Goal: Ask a question

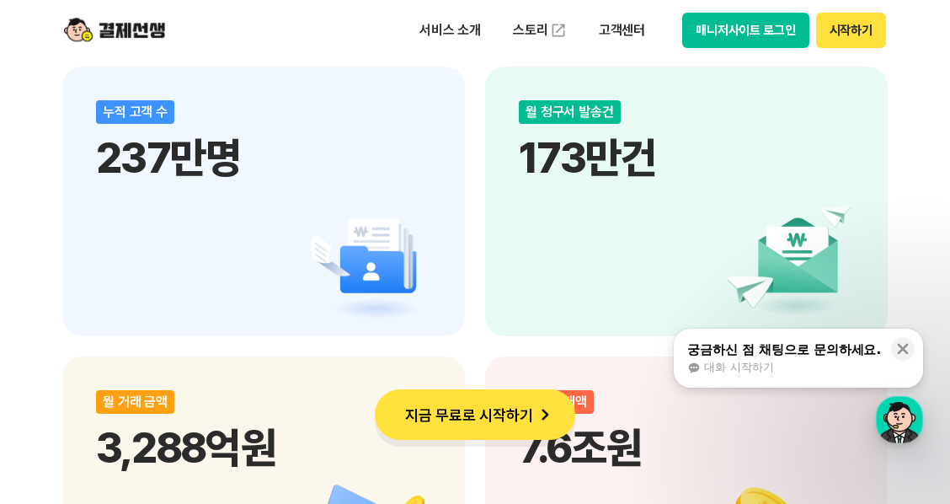
scroll to position [2695, 0]
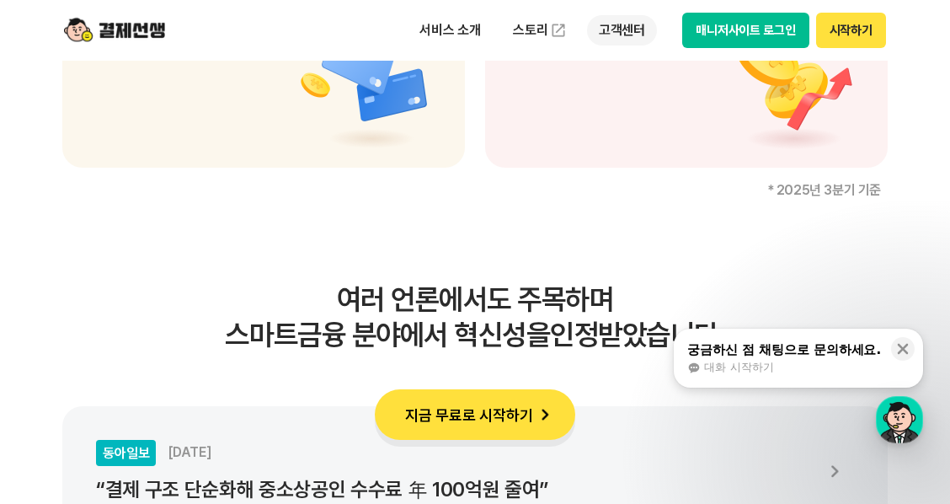
click at [643, 35] on p "고객센터" at bounding box center [622, 30] width 70 height 30
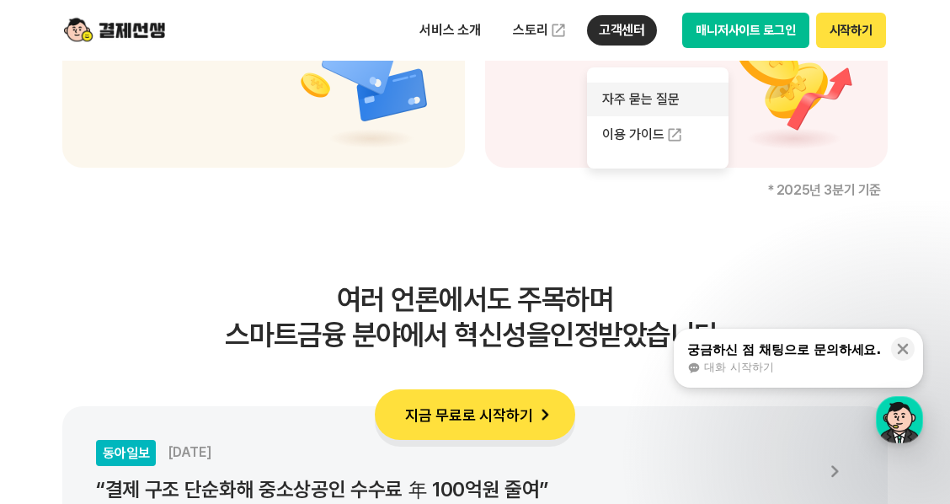
click at [656, 93] on link "자주 묻는 질문" at bounding box center [657, 100] width 141 height 34
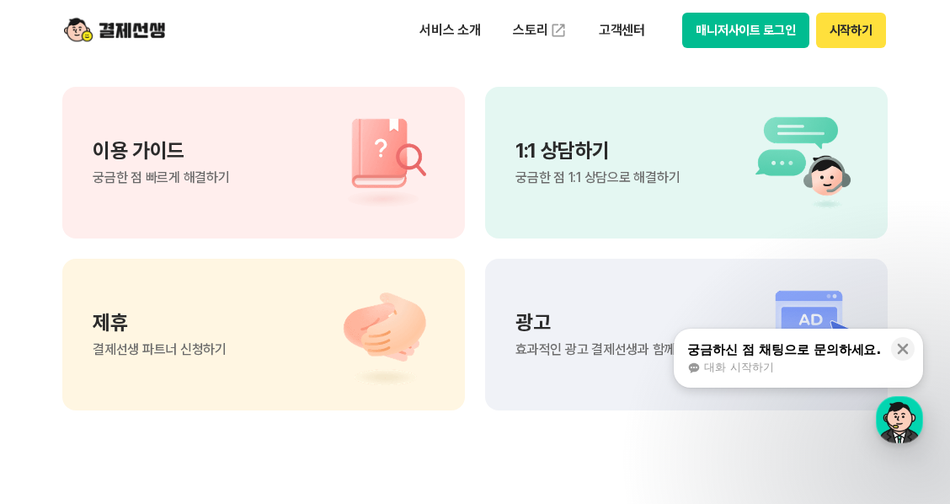
scroll to position [1235, 0]
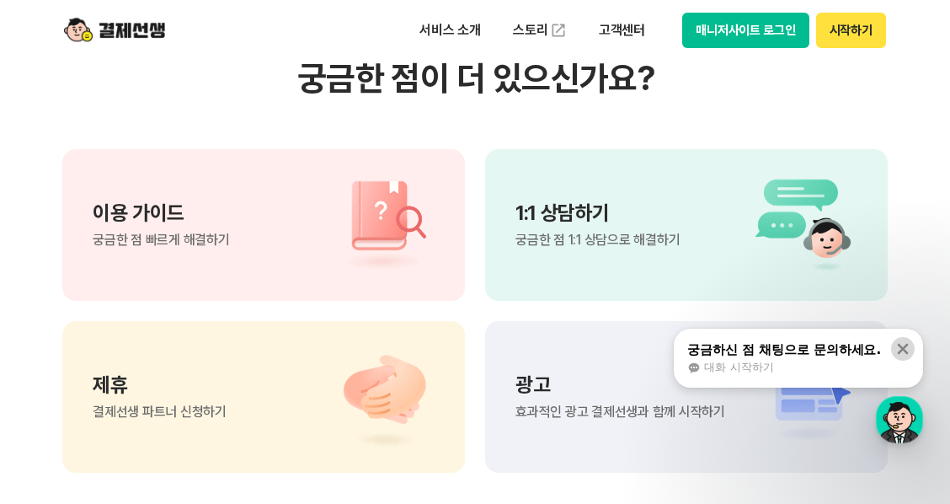
click at [896, 349] on icon at bounding box center [902, 348] width 17 height 17
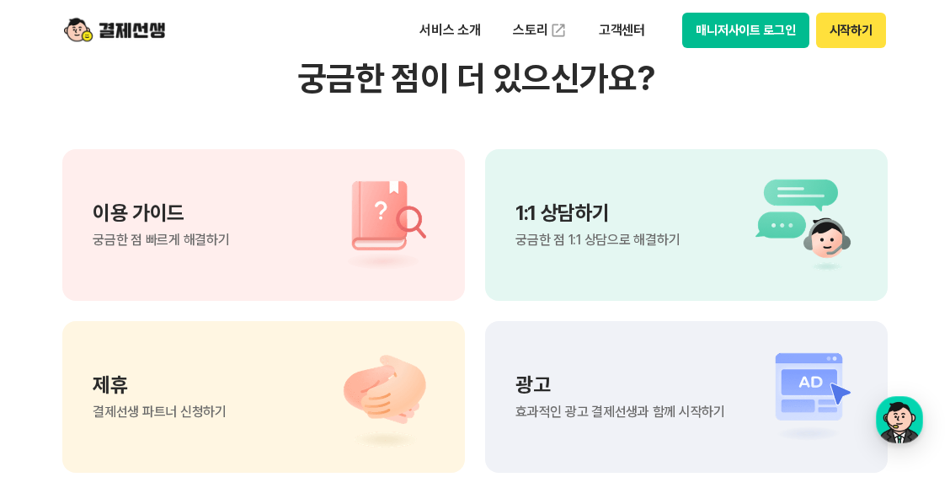
click at [705, 382] on p "광고" at bounding box center [620, 385] width 210 height 20
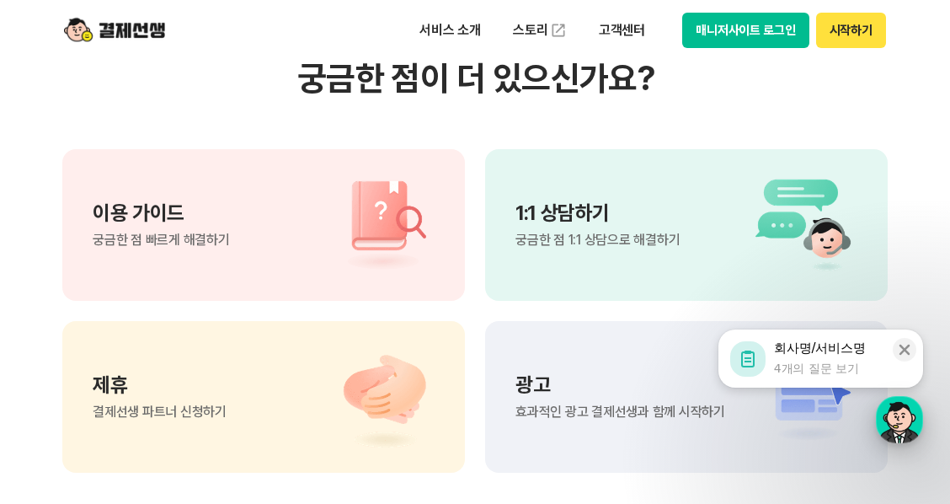
click at [891, 415] on div "button" at bounding box center [899, 419] width 47 height 47
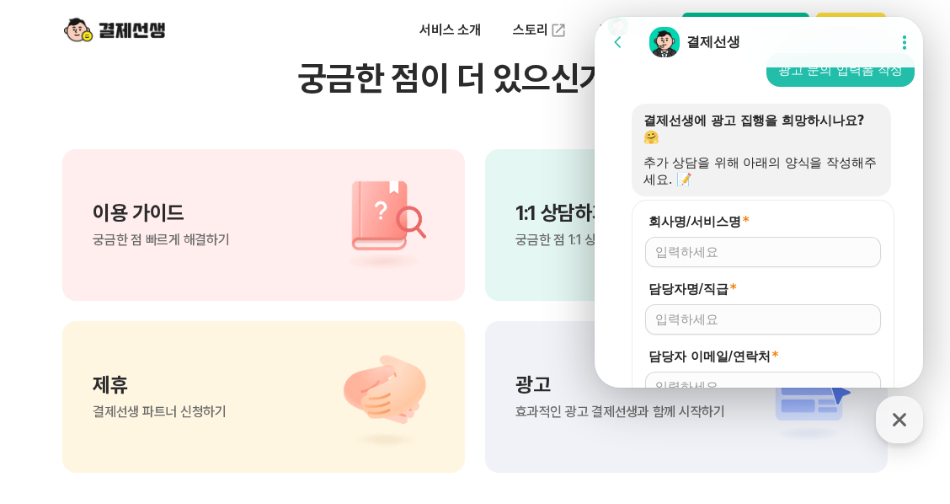
scroll to position [220, 0]
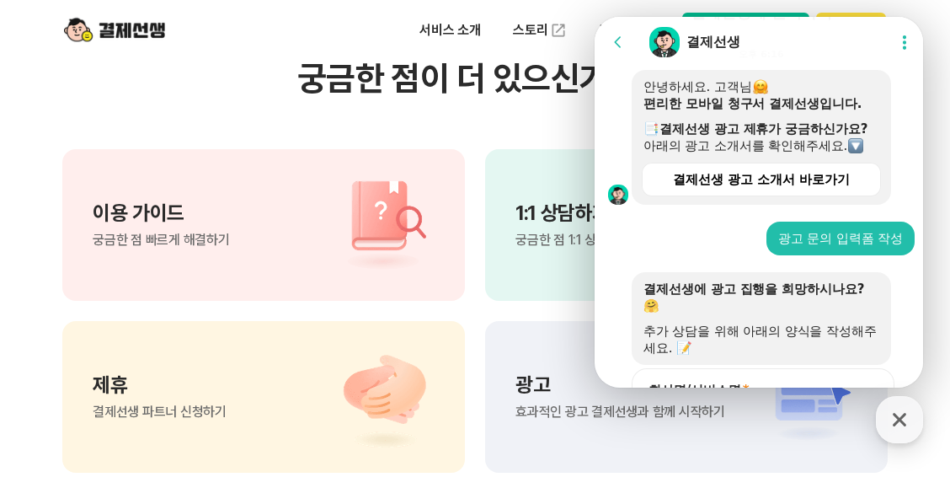
click at [647, 48] on button "Go to previous page" at bounding box center [625, 42] width 45 height 34
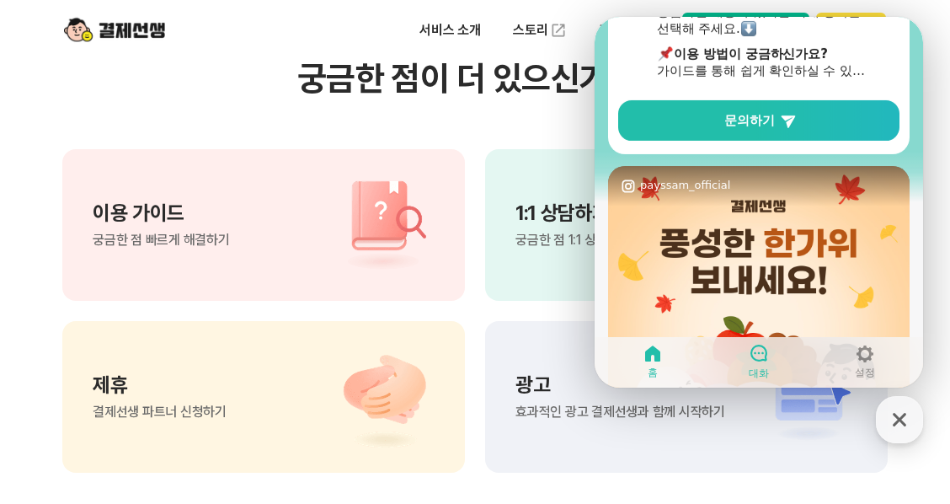
scroll to position [280, 0]
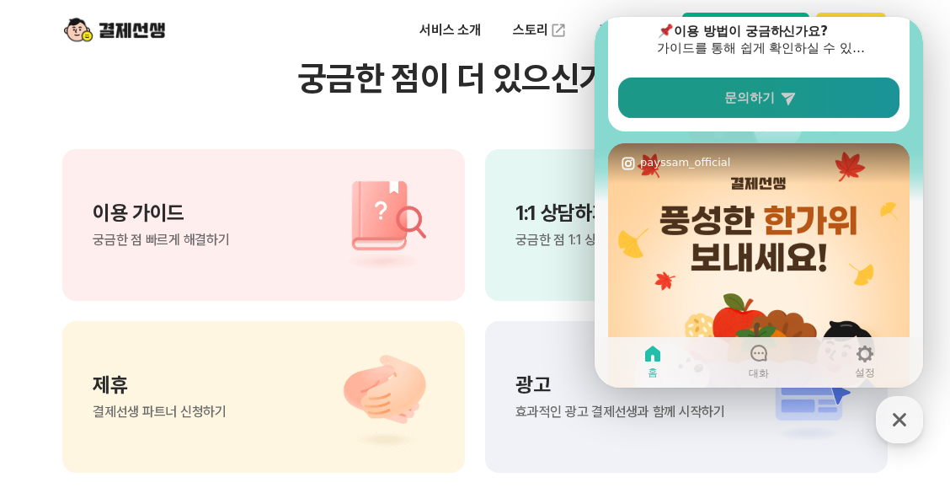
click at [787, 109] on link "문의하기" at bounding box center [758, 97] width 281 height 40
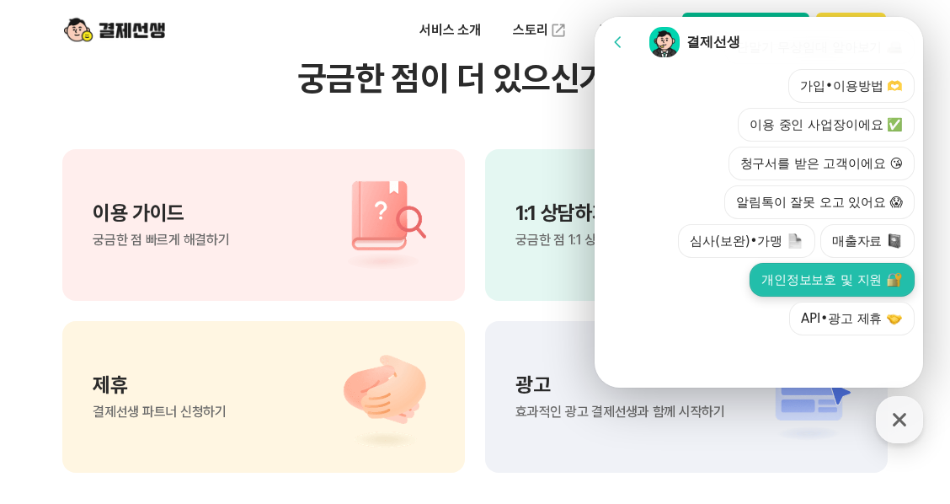
scroll to position [707, 0]
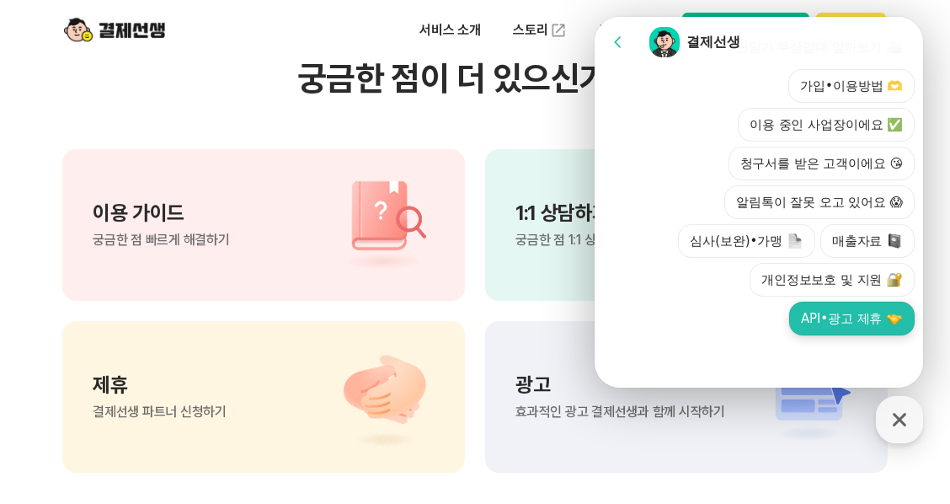
click at [844, 325] on button "API•광고 제휴" at bounding box center [851, 318] width 125 height 34
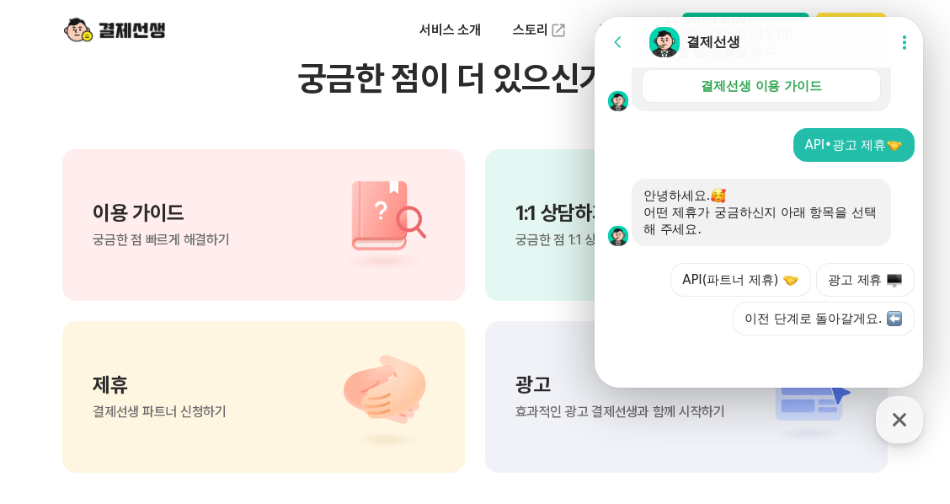
scroll to position [610, 0]
click at [841, 282] on button "광고 제휴" at bounding box center [865, 280] width 99 height 34
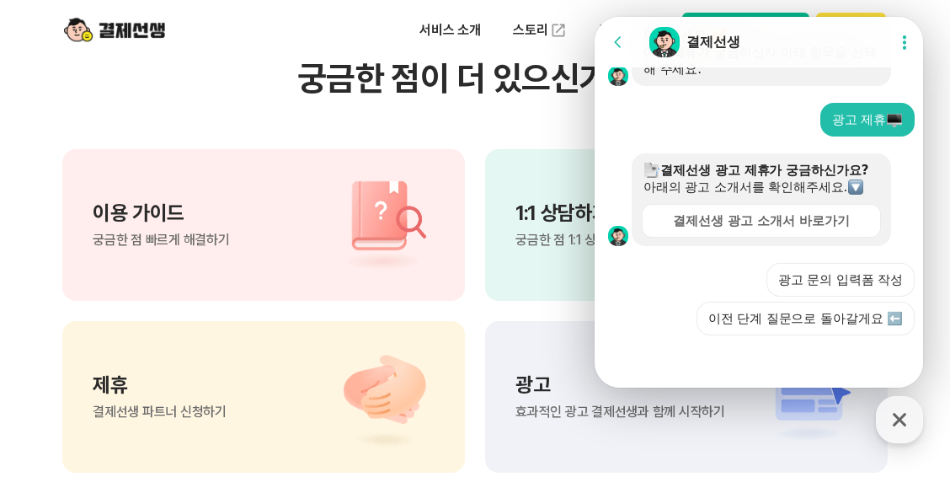
scroll to position [771, 0]
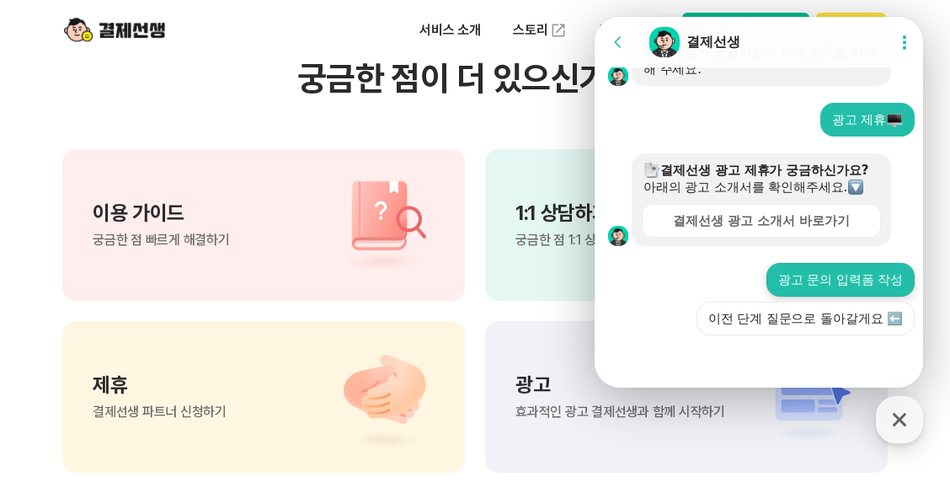
click at [806, 276] on button "광고 문의 입력폼 작성" at bounding box center [840, 280] width 148 height 34
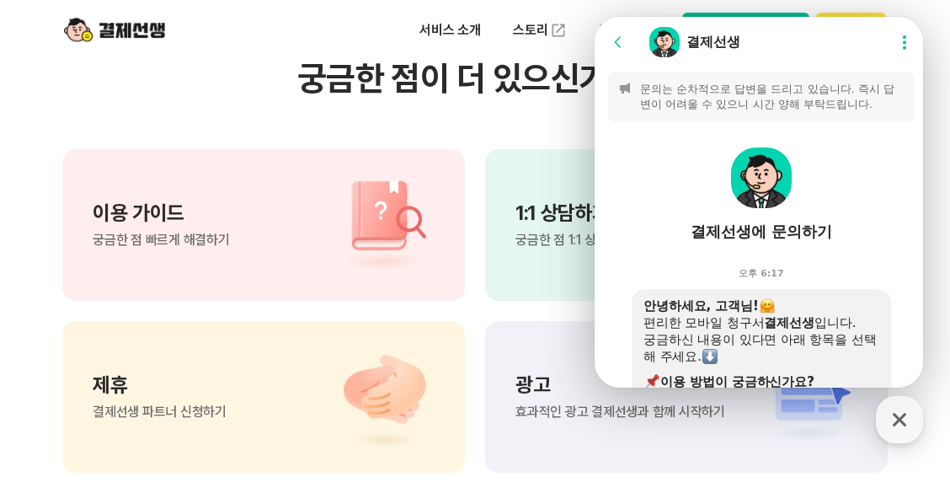
scroll to position [0, 0]
click at [624, 40] on icon at bounding box center [618, 42] width 17 height 17
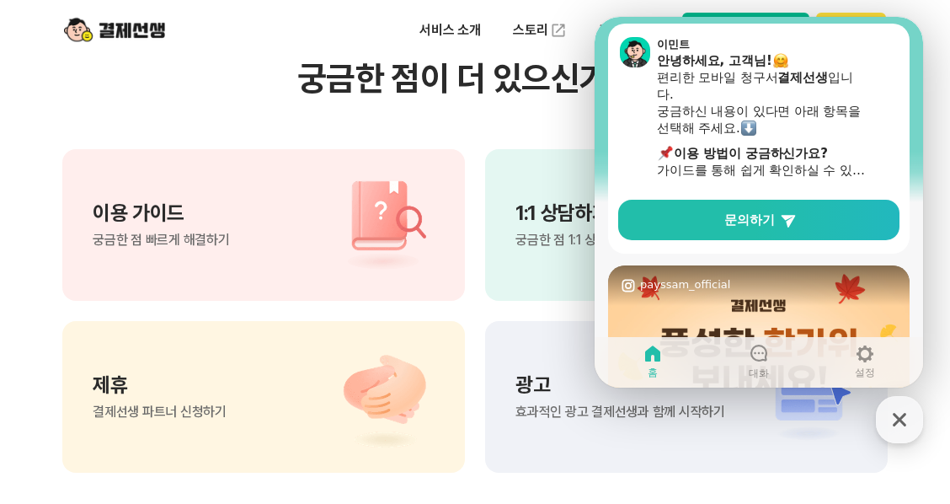
scroll to position [168, 0]
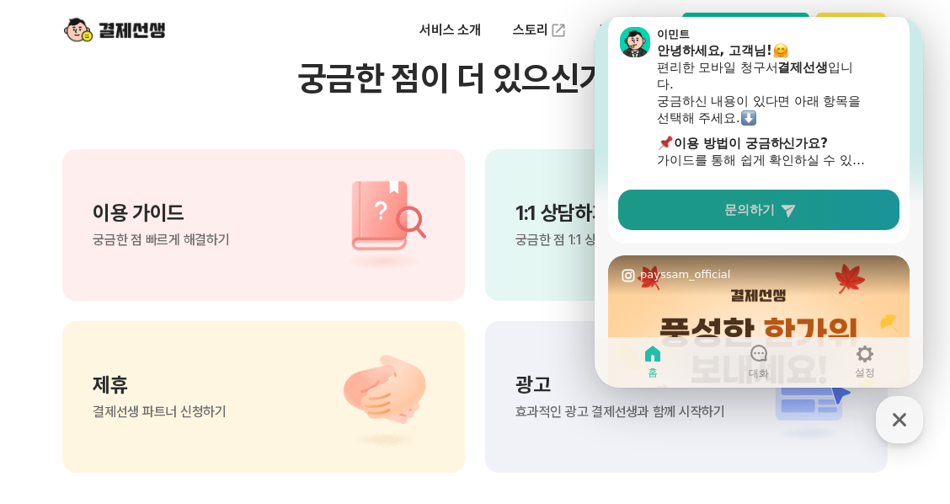
click at [792, 217] on icon at bounding box center [788, 209] width 17 height 17
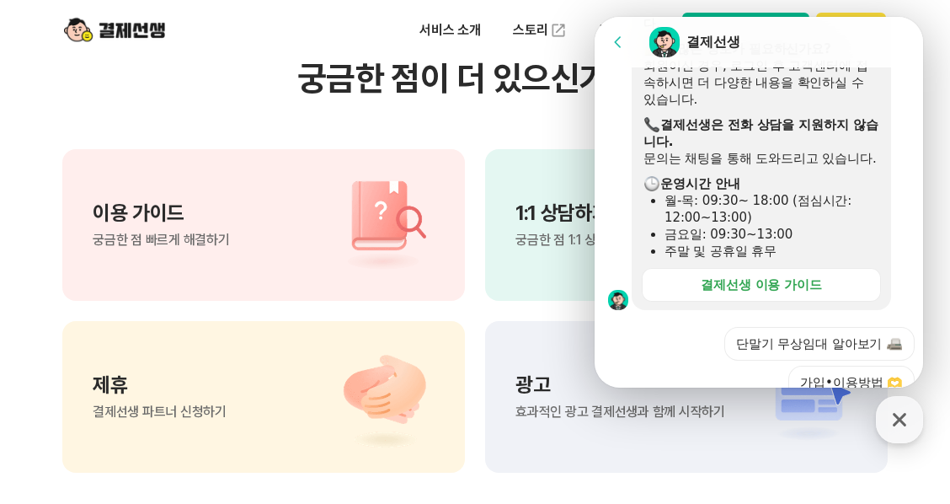
scroll to position [674, 0]
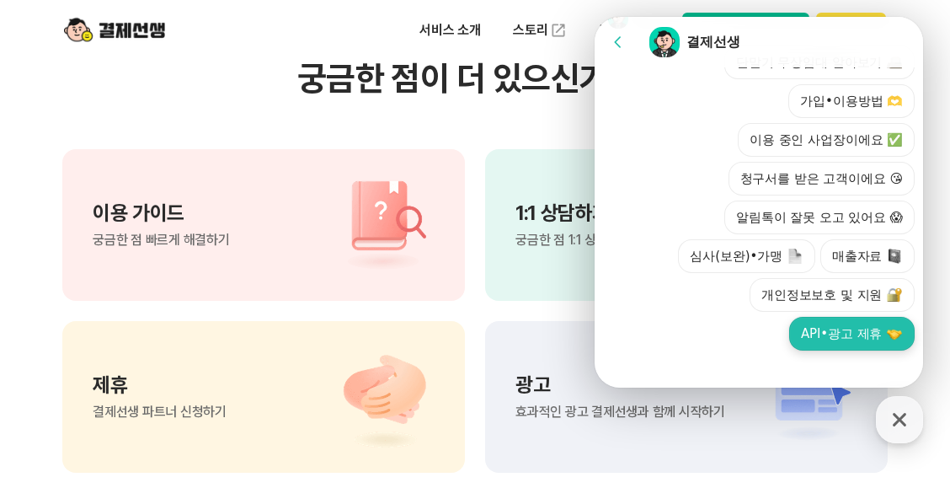
click at [839, 349] on button "API•광고 제휴" at bounding box center [851, 334] width 125 height 34
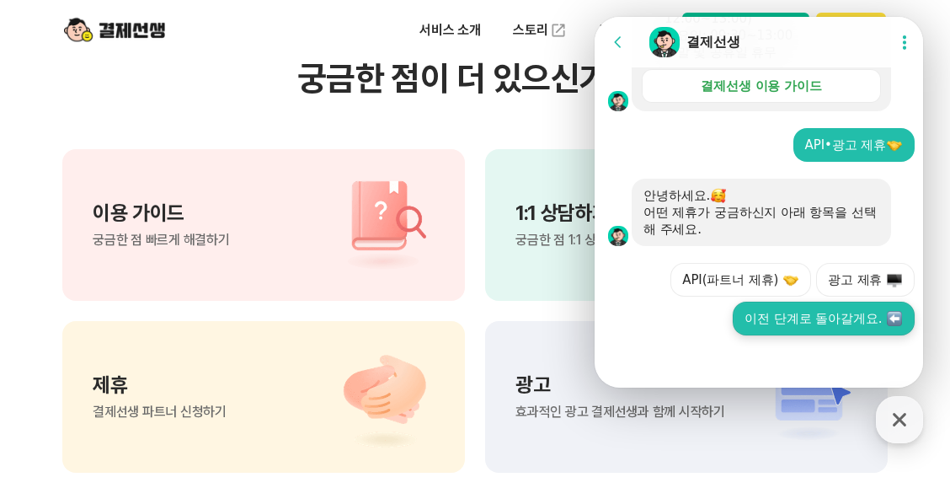
scroll to position [610, 0]
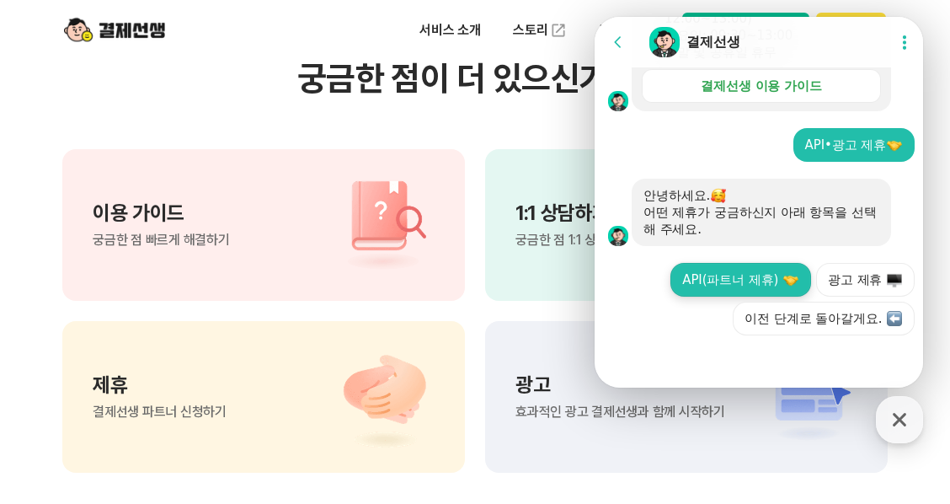
click at [755, 279] on button "API(파트너 제휴)" at bounding box center [740, 280] width 141 height 34
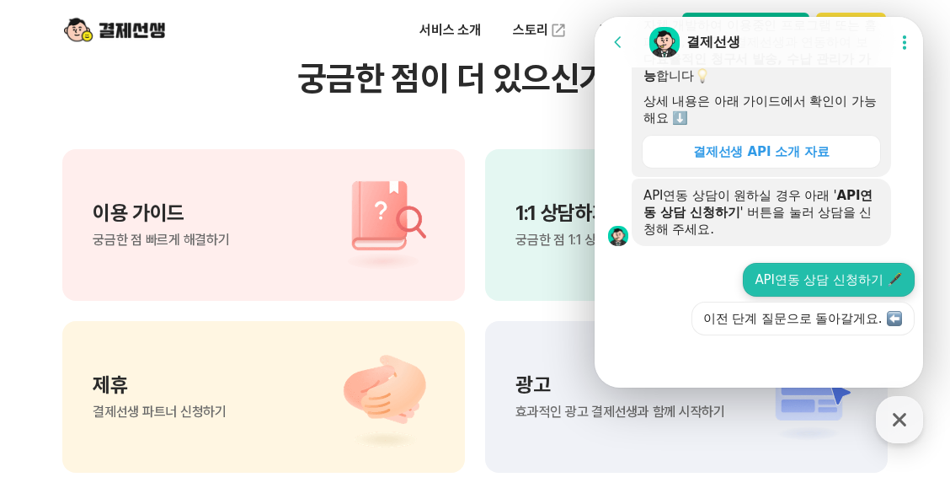
scroll to position [941, 0]
click at [837, 284] on button "API연동 상담 신청하기 🖋️" at bounding box center [829, 280] width 172 height 34
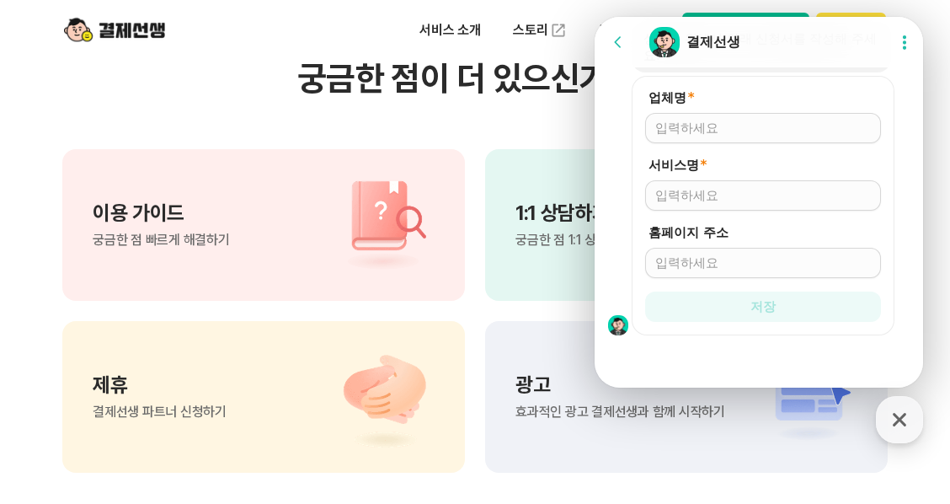
scroll to position [1233, 0]
click at [875, 1] on div "서비스 소개 스토리 고객센터 매니저사이트 로그인 시작하기" at bounding box center [475, 30] width 862 height 61
click at [623, 40] on icon at bounding box center [618, 42] width 17 height 17
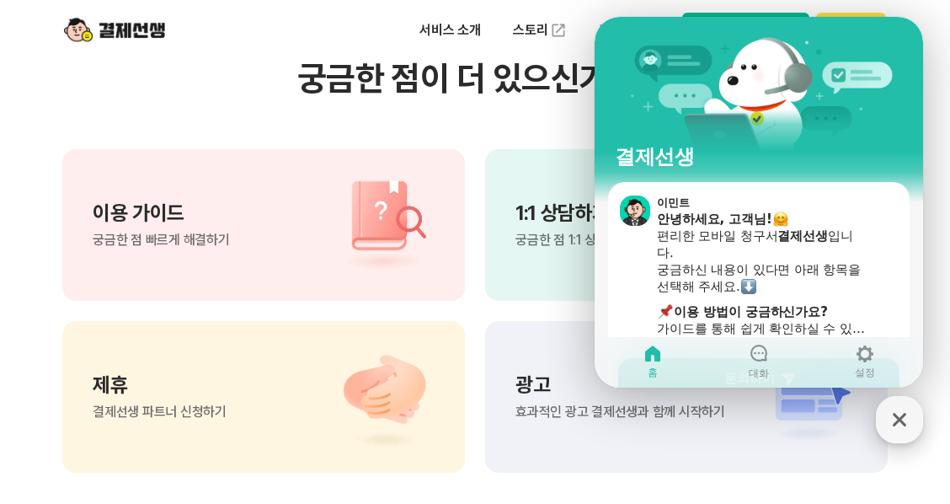
click at [908, 413] on icon "button" at bounding box center [899, 419] width 30 height 30
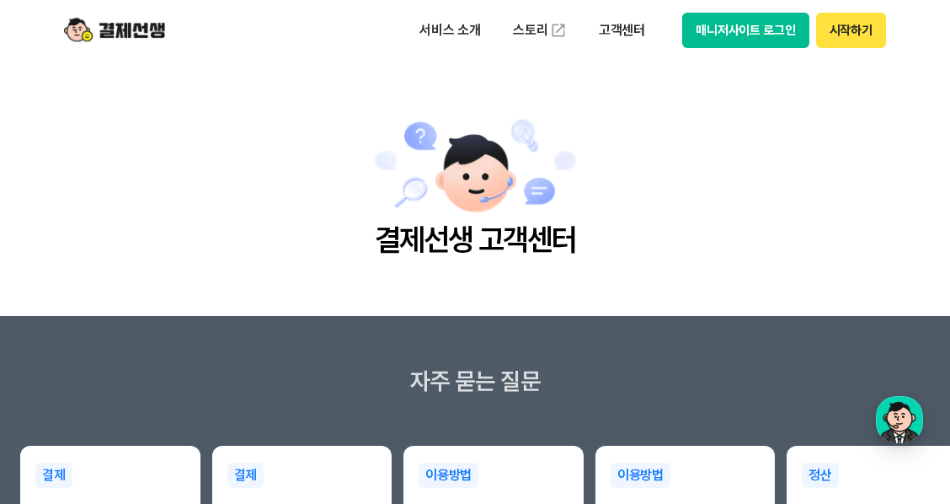
scroll to position [0, 0]
